Goal: Entertainment & Leisure: Consume media (video, audio)

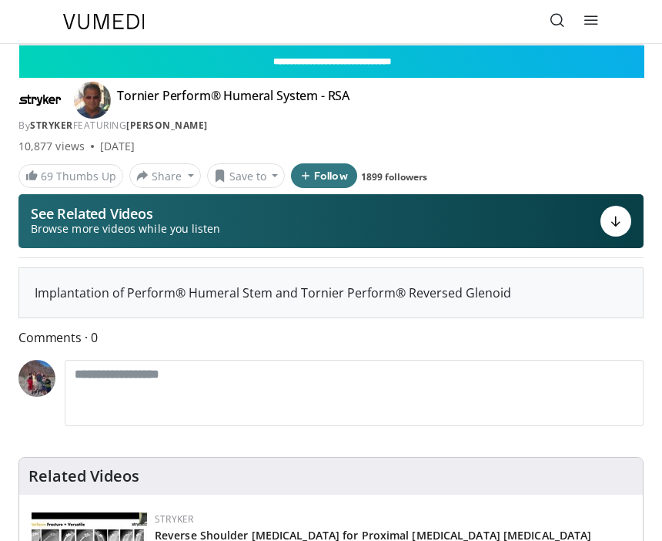
scroll to position [18, 0]
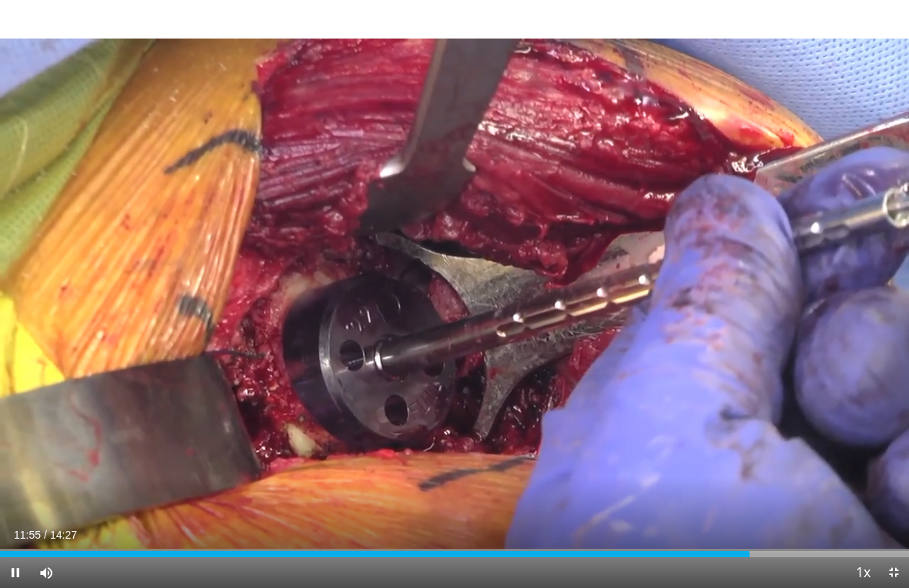
click at [662, 540] on div "Loaded : 0.00%" at bounding box center [454, 554] width 909 height 6
click at [662, 540] on div "Progress Bar" at bounding box center [846, 554] width 109 height 6
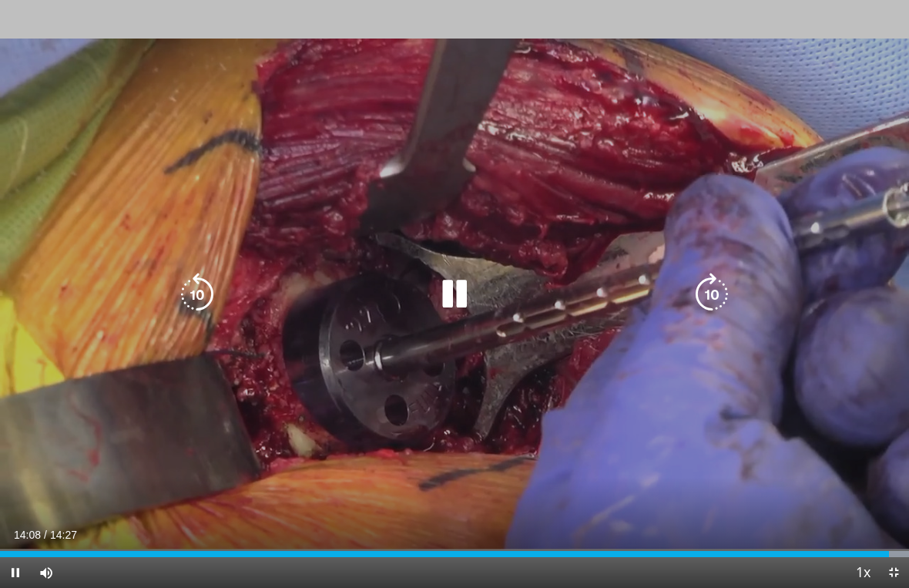
click at [32, 540] on span "Video Player" at bounding box center [46, 572] width 31 height 31
click at [662, 540] on div "Progress Bar" at bounding box center [850, 554] width 116 height 6
click at [460, 296] on icon "Video Player" at bounding box center [454, 294] width 43 height 43
click at [420, 540] on div "Current Time 14:07 / Duration 14:27 Play Skip Backward Skip Forward Unmute Load…" at bounding box center [454, 572] width 909 height 31
